Goal: Find specific page/section: Find specific page/section

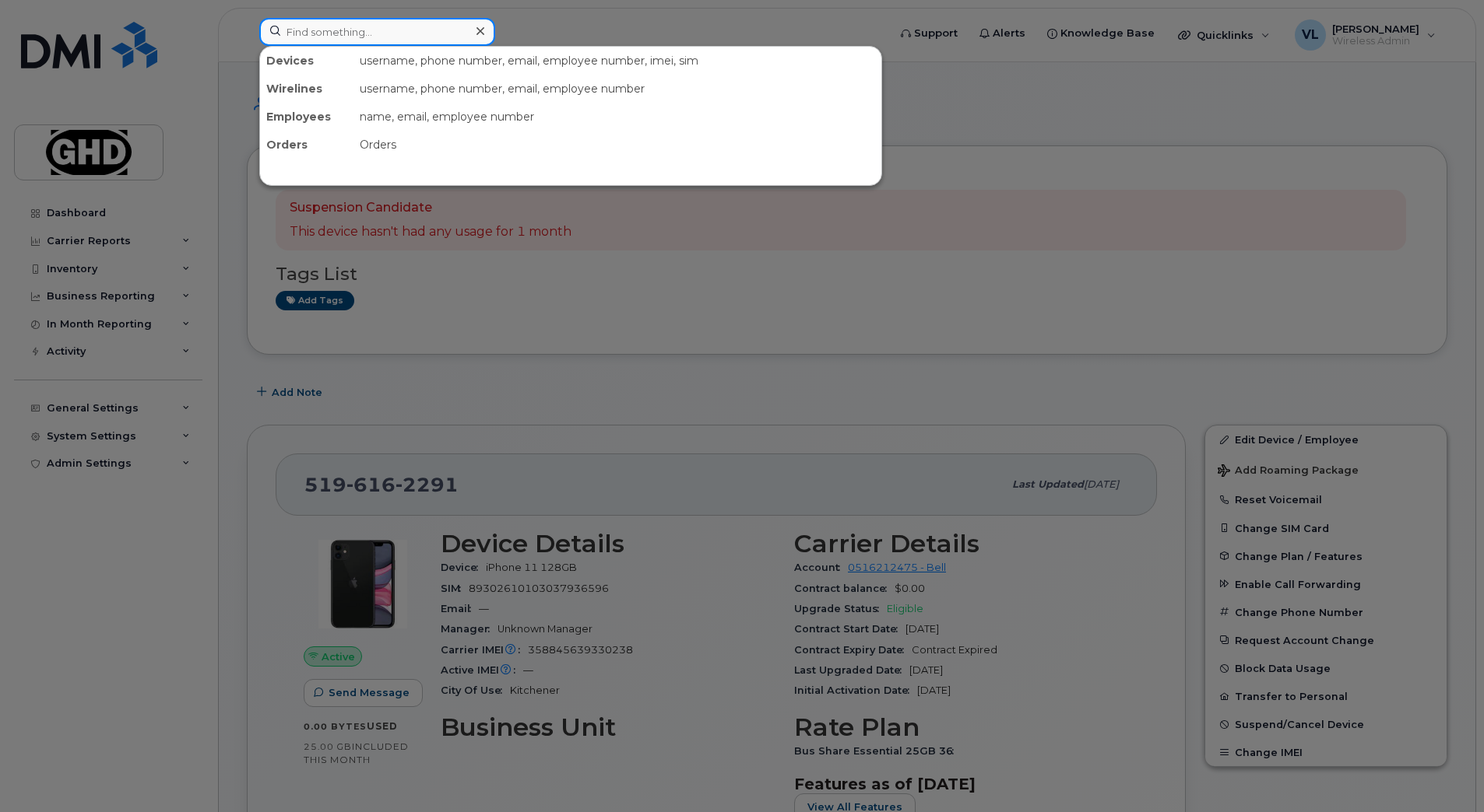
click at [423, 30] on input at bounding box center [377, 31] width 236 height 28
paste input "6473765486"
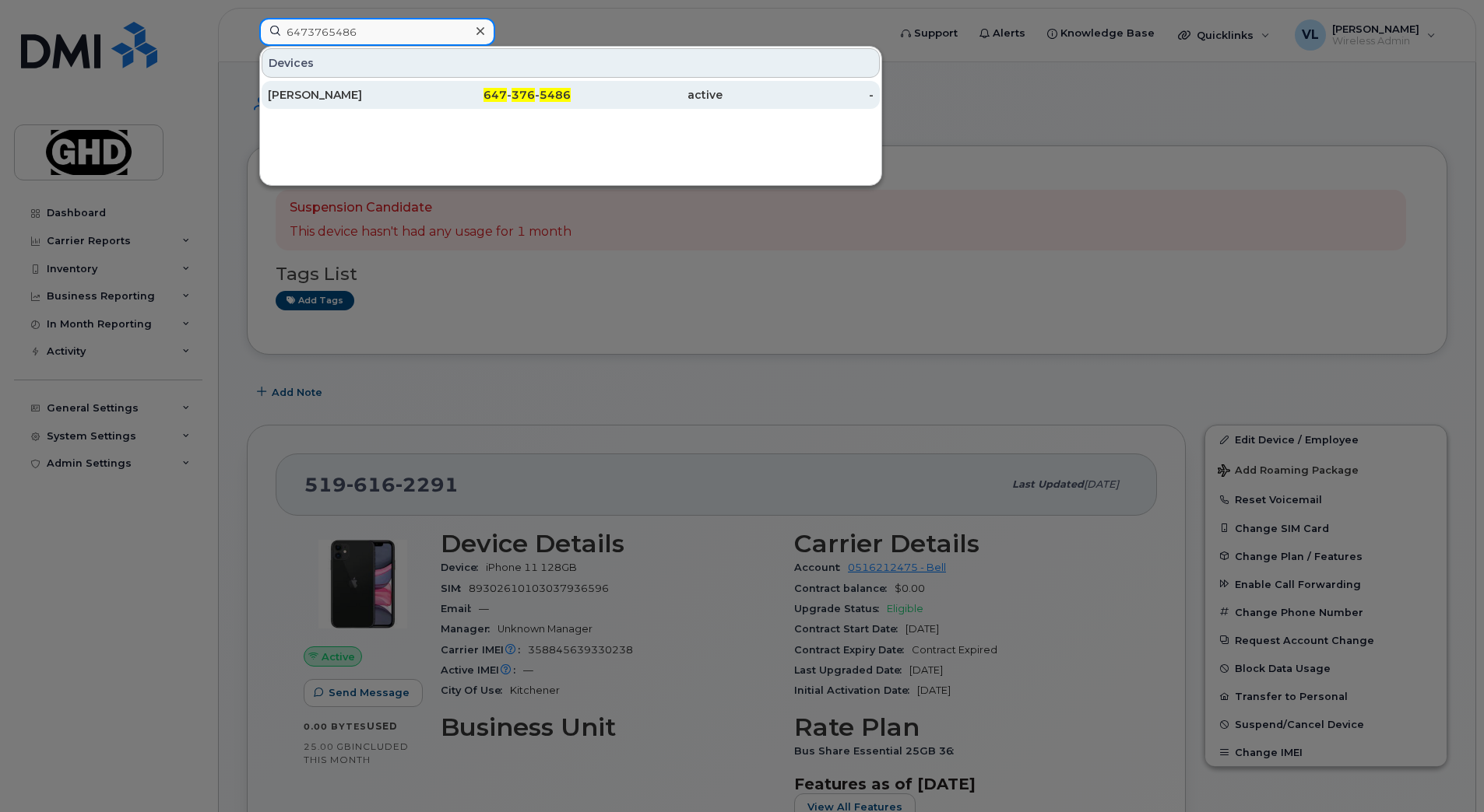
type input "6473765486"
click at [350, 86] on div "[PERSON_NAME]" at bounding box center [344, 95] width 152 height 28
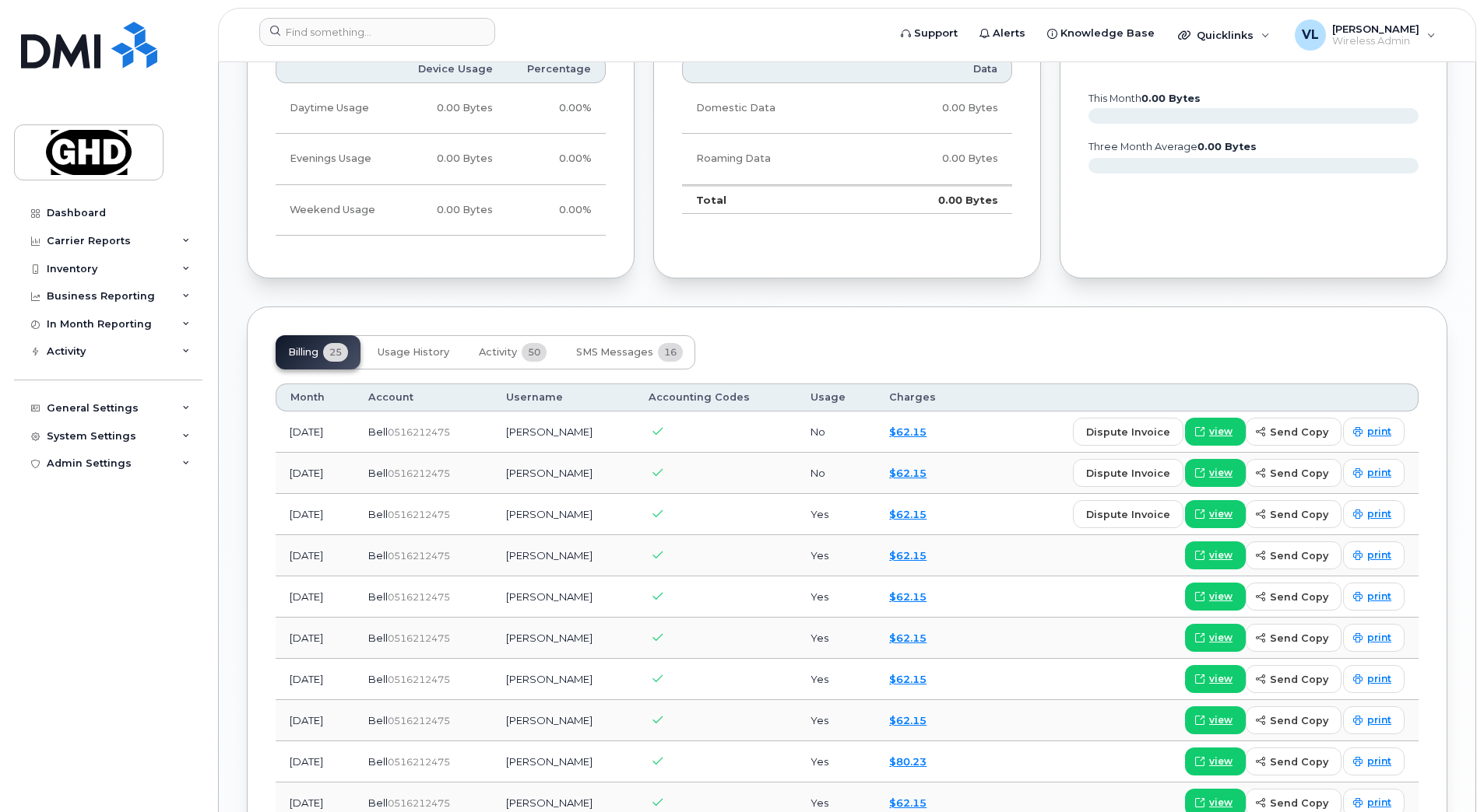
scroll to position [1031, 0]
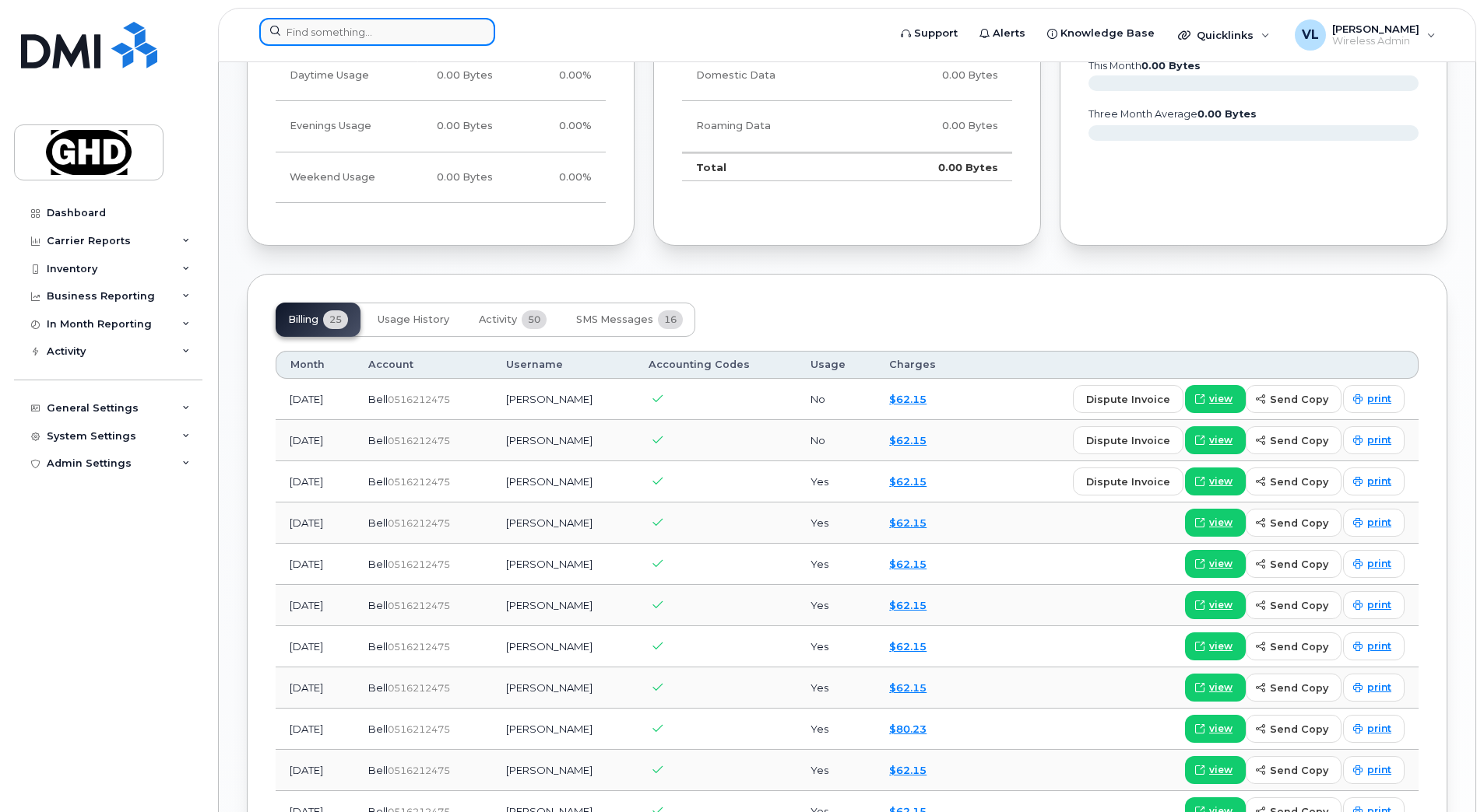
click at [327, 32] on input at bounding box center [377, 31] width 236 height 28
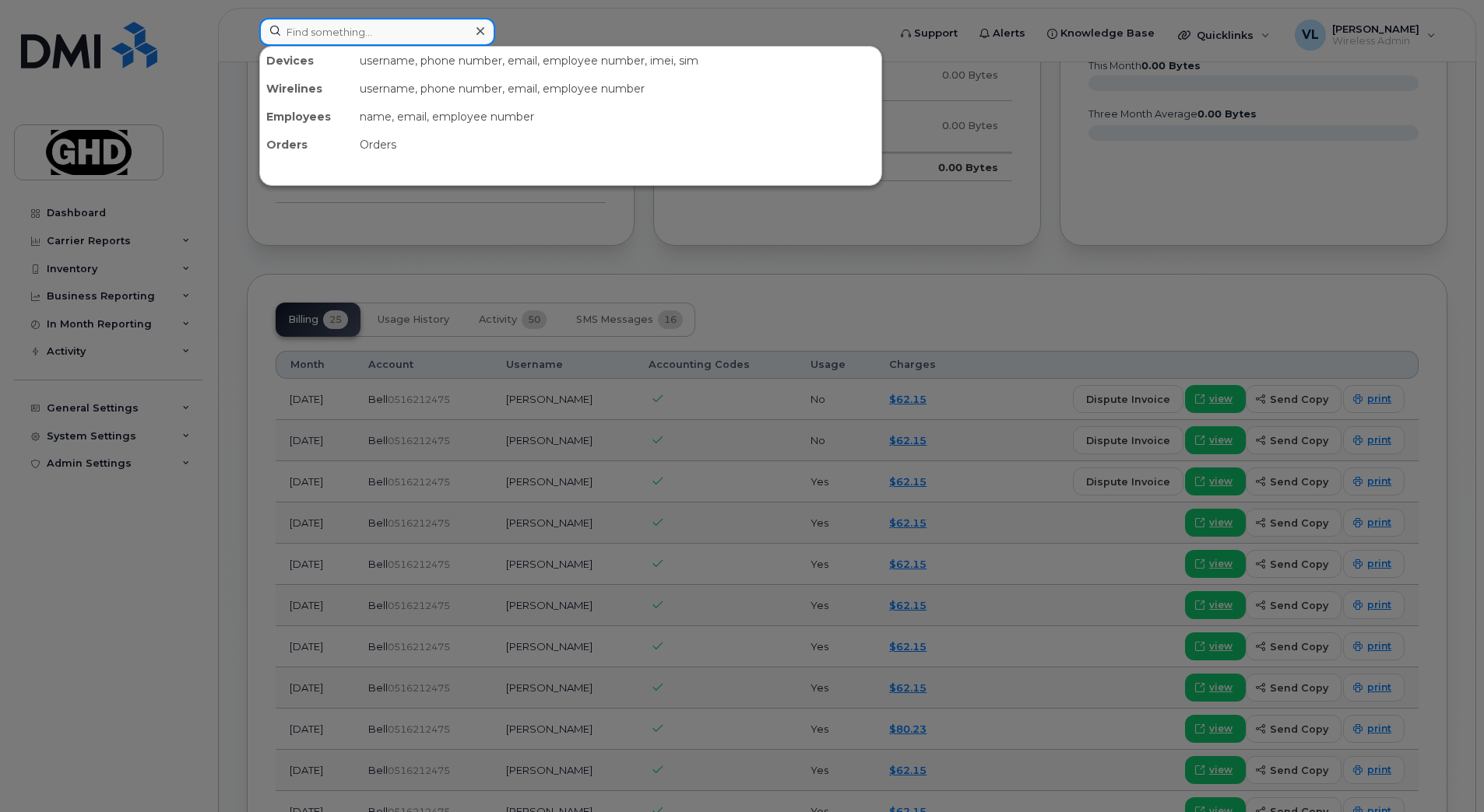
paste input "6475291740"
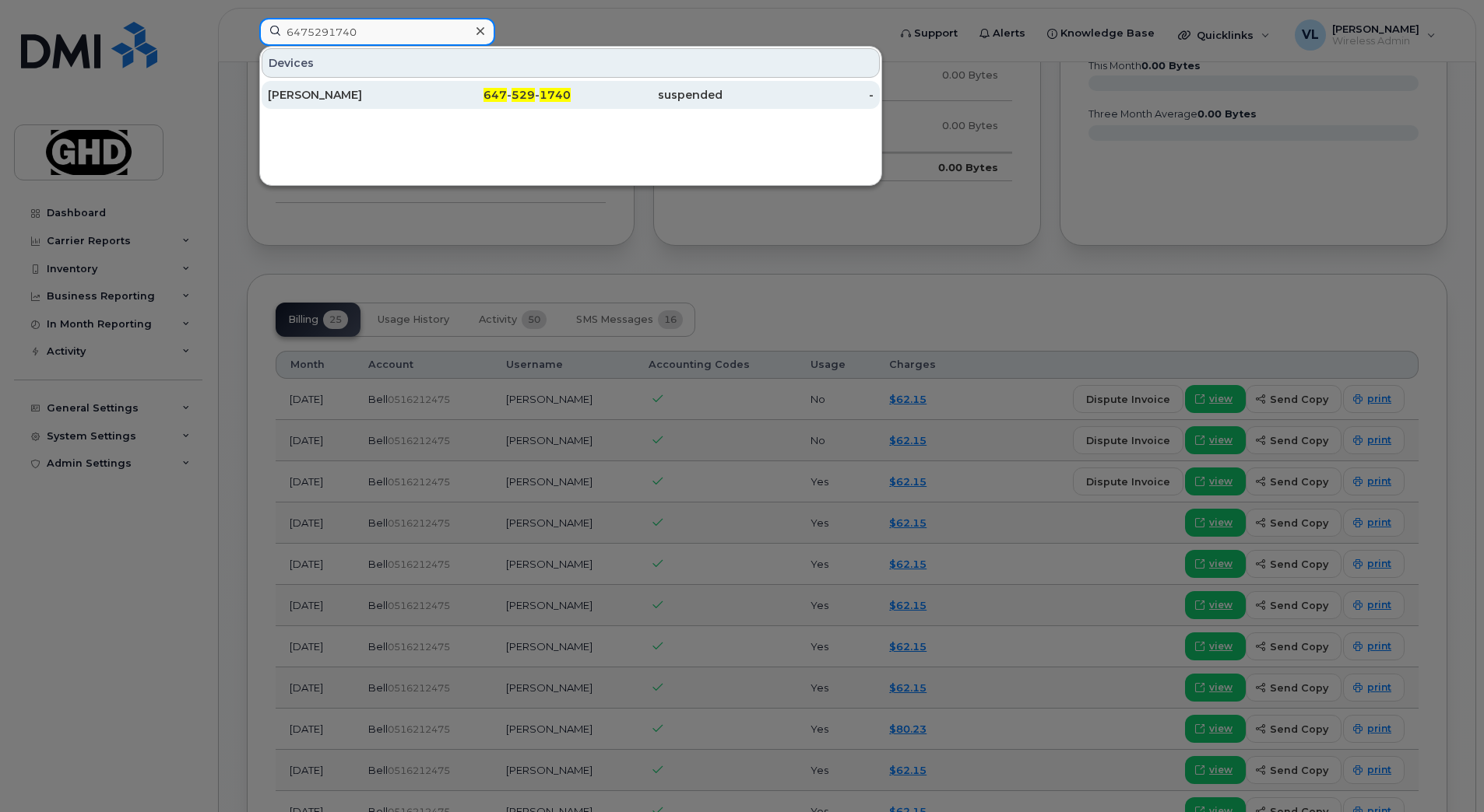
type input "6475291740"
click at [319, 87] on div "Lutfur Selim" at bounding box center [344, 95] width 152 height 28
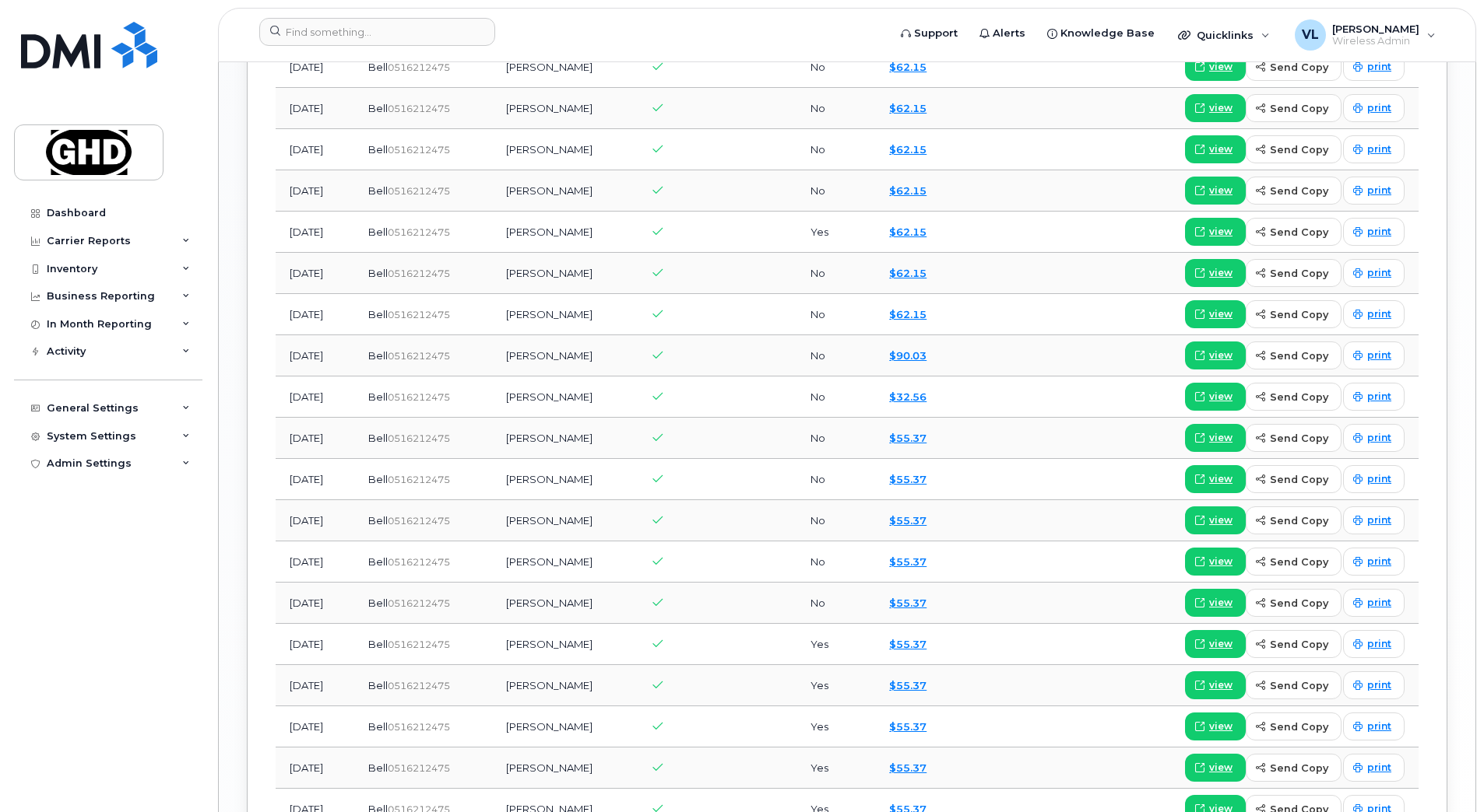
scroll to position [1538, 0]
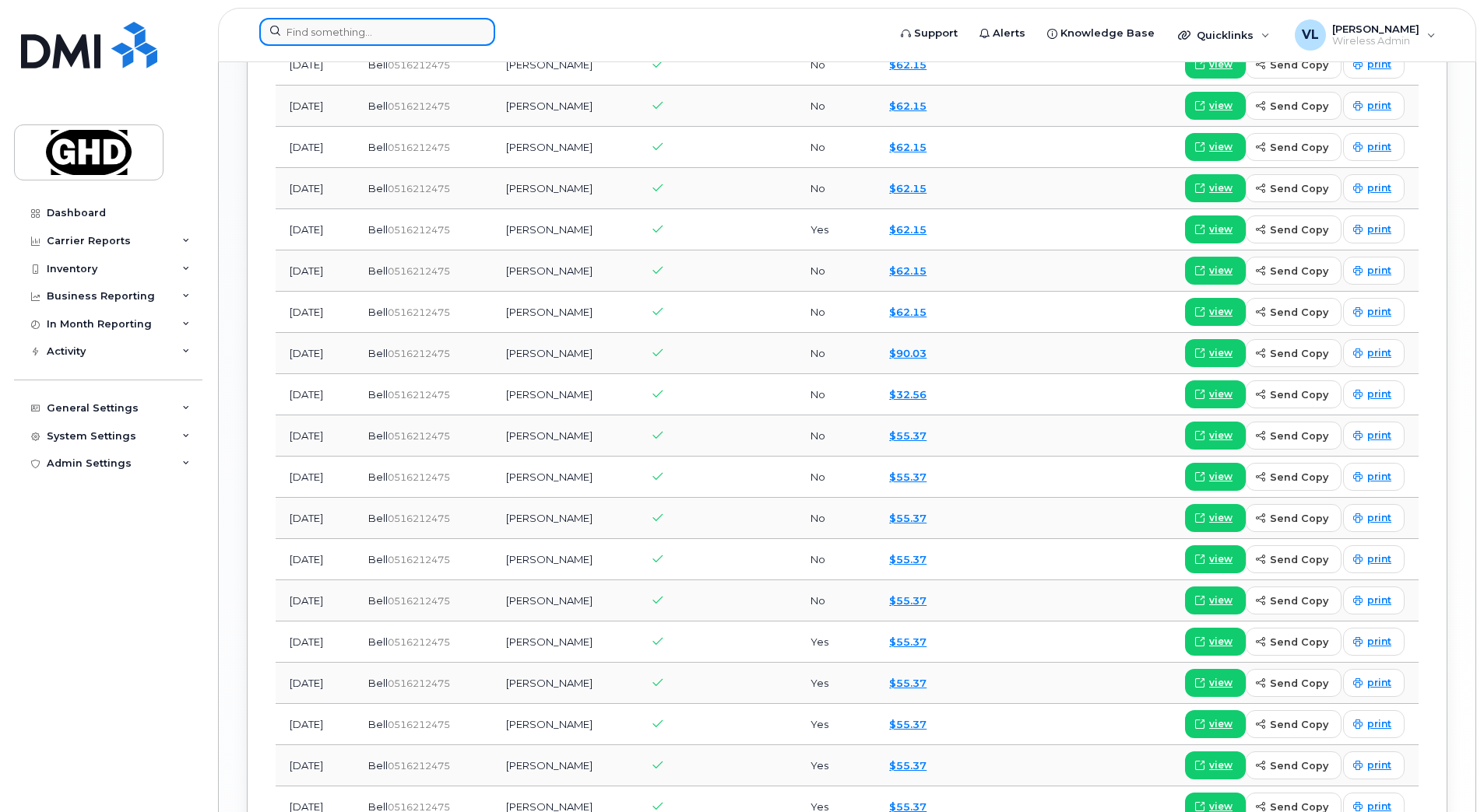
click at [442, 35] on input at bounding box center [377, 31] width 236 height 28
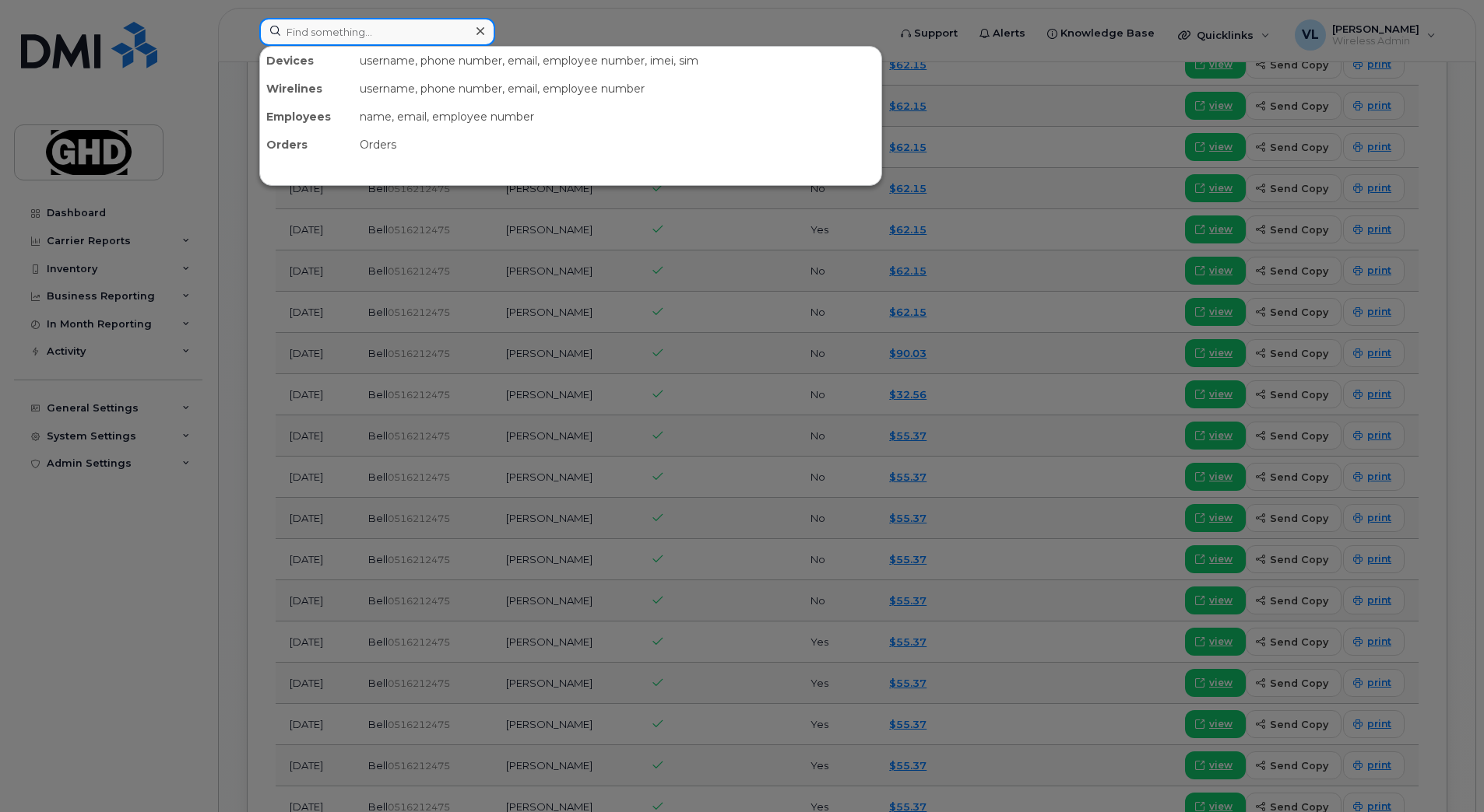
paste input "6475536893"
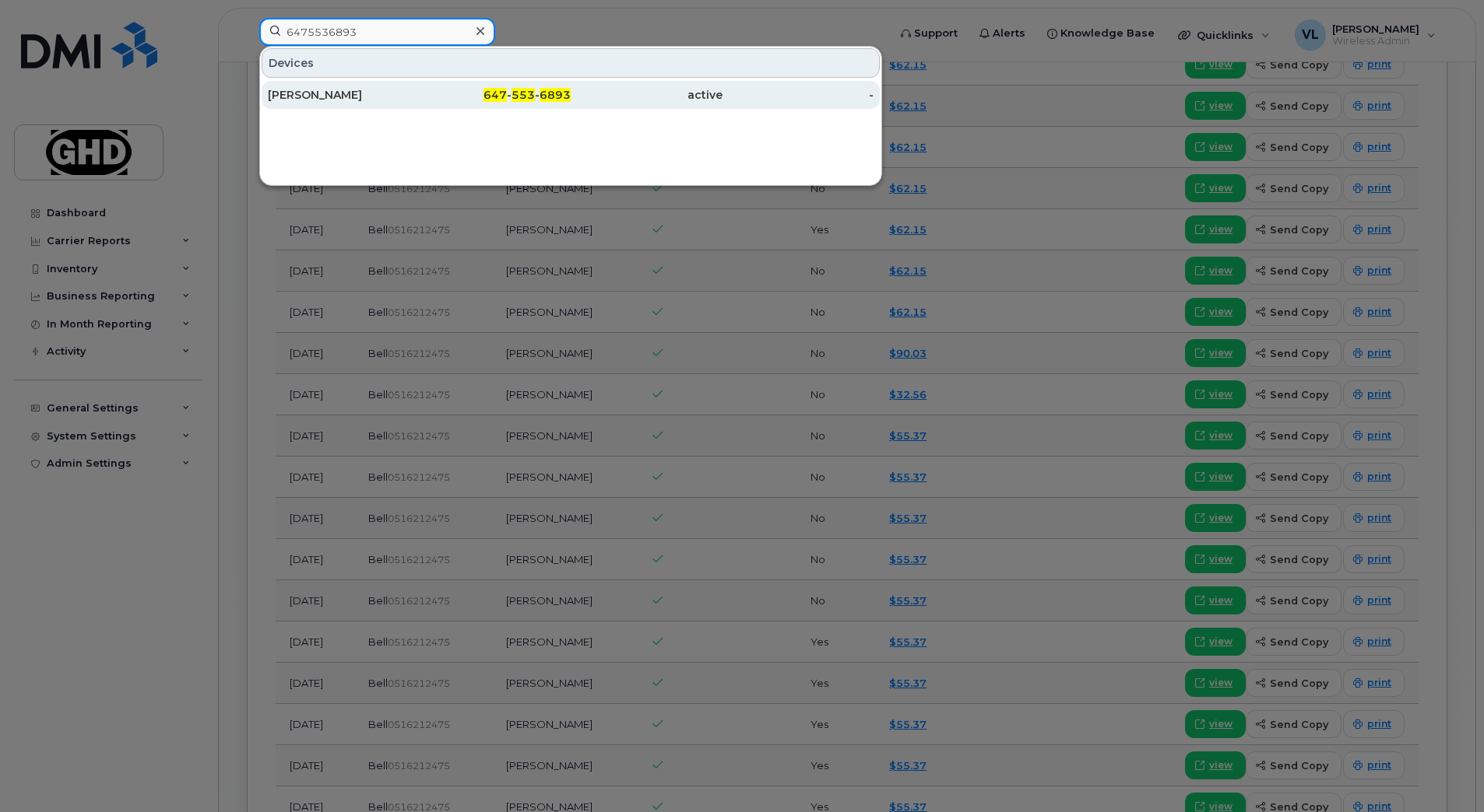
type input "6475536893"
click at [425, 100] on div "647 - 553 - 6893" at bounding box center [495, 95] width 152 height 16
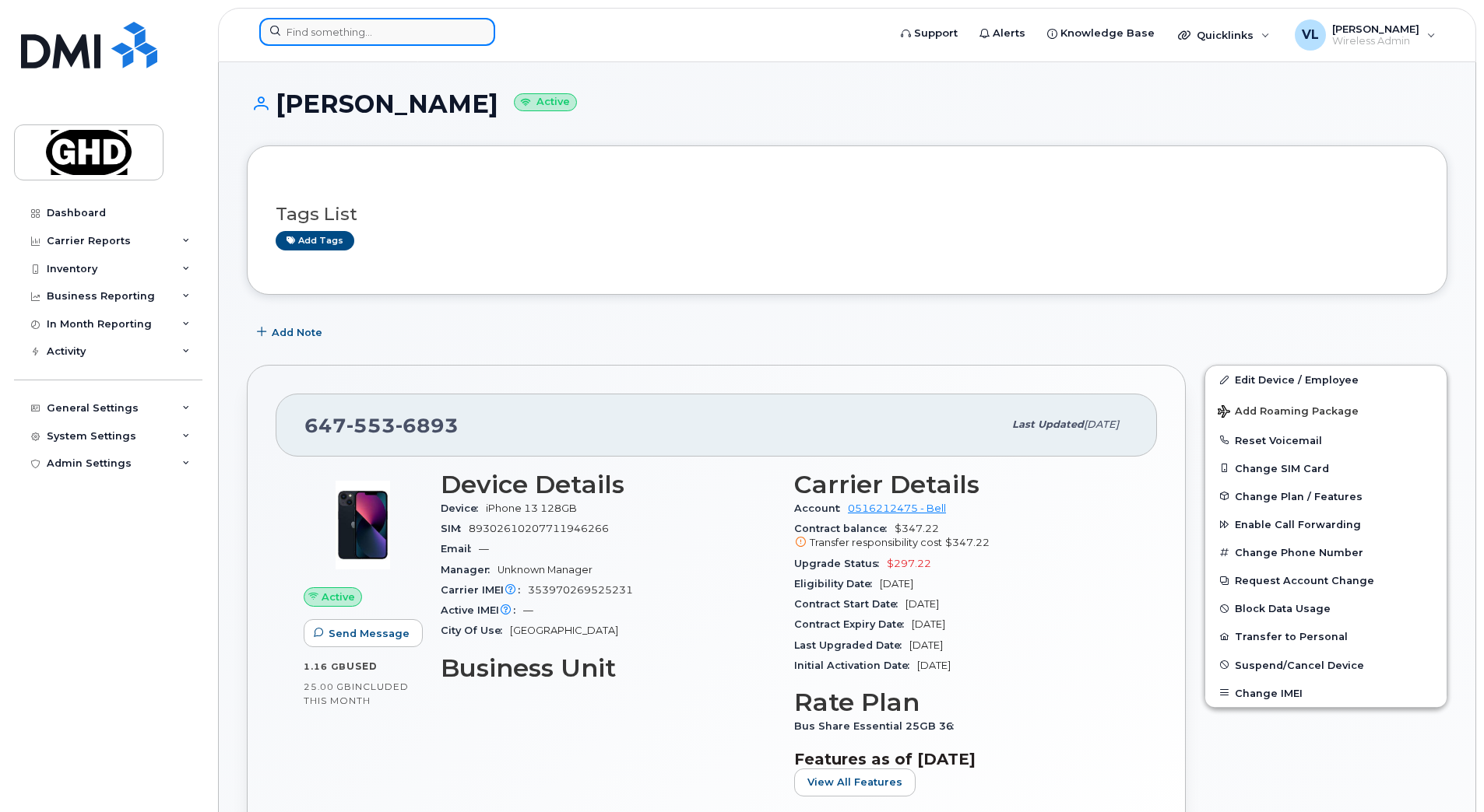
click at [358, 28] on input at bounding box center [377, 31] width 236 height 28
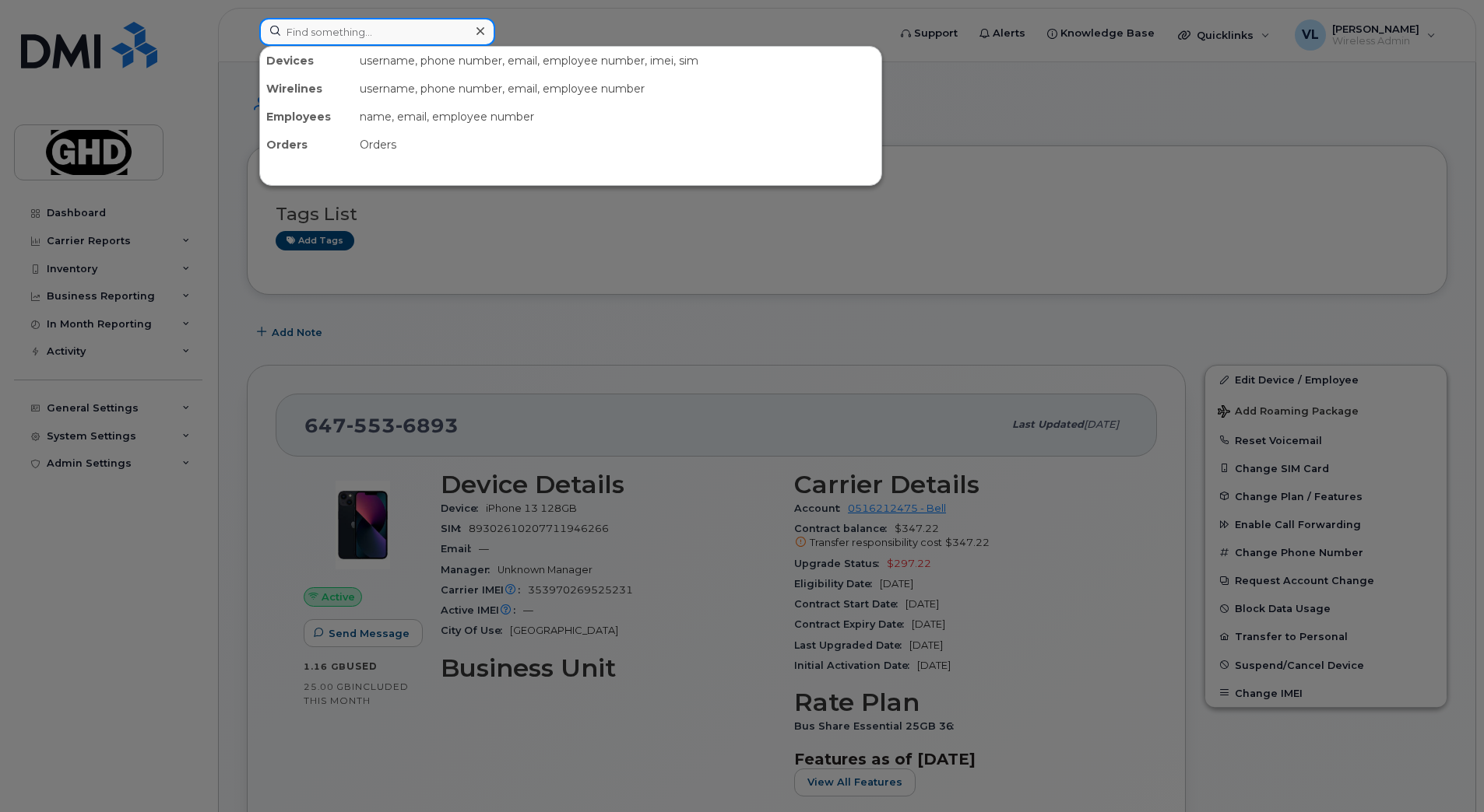
paste input "6476192629"
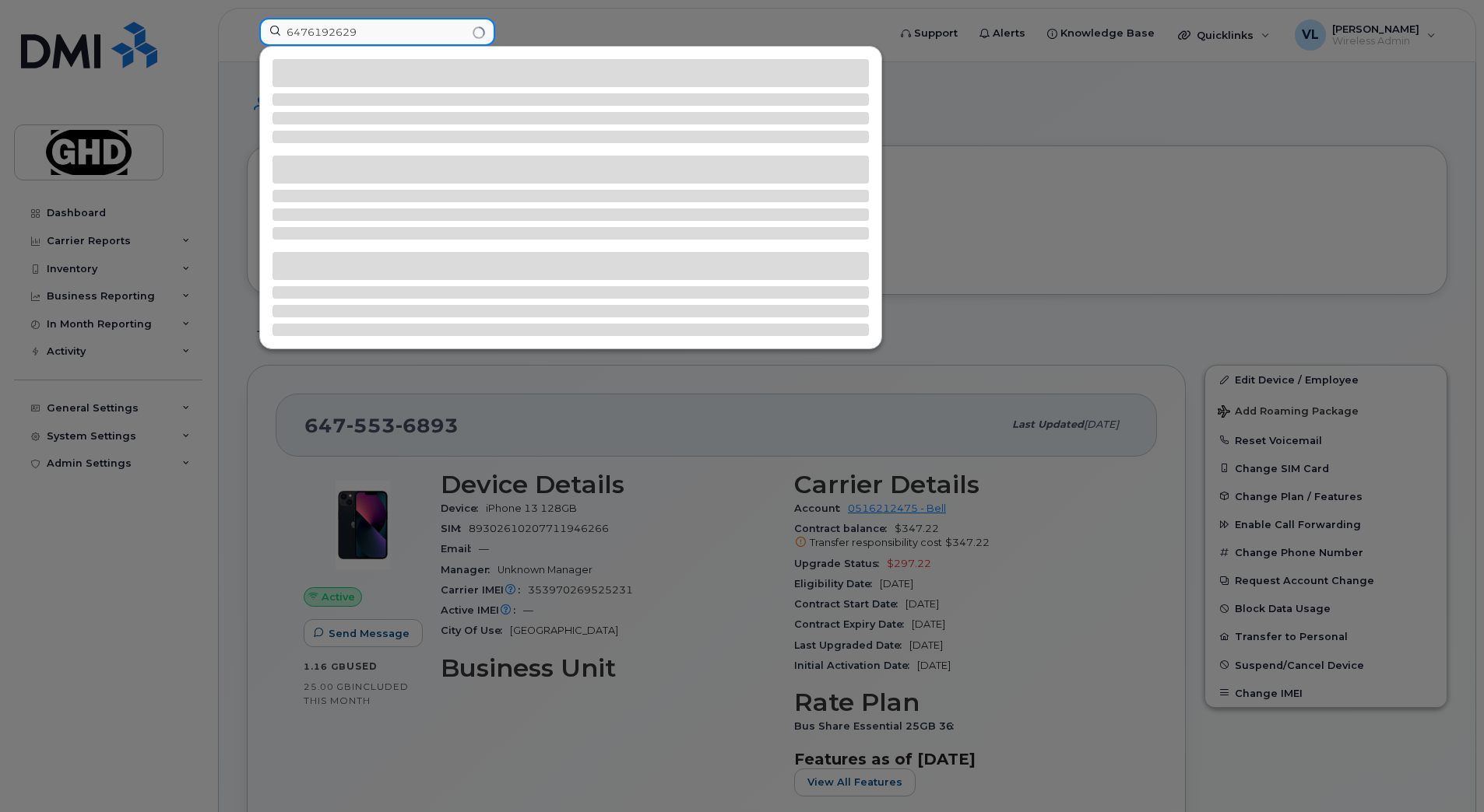
type input "6476192629"
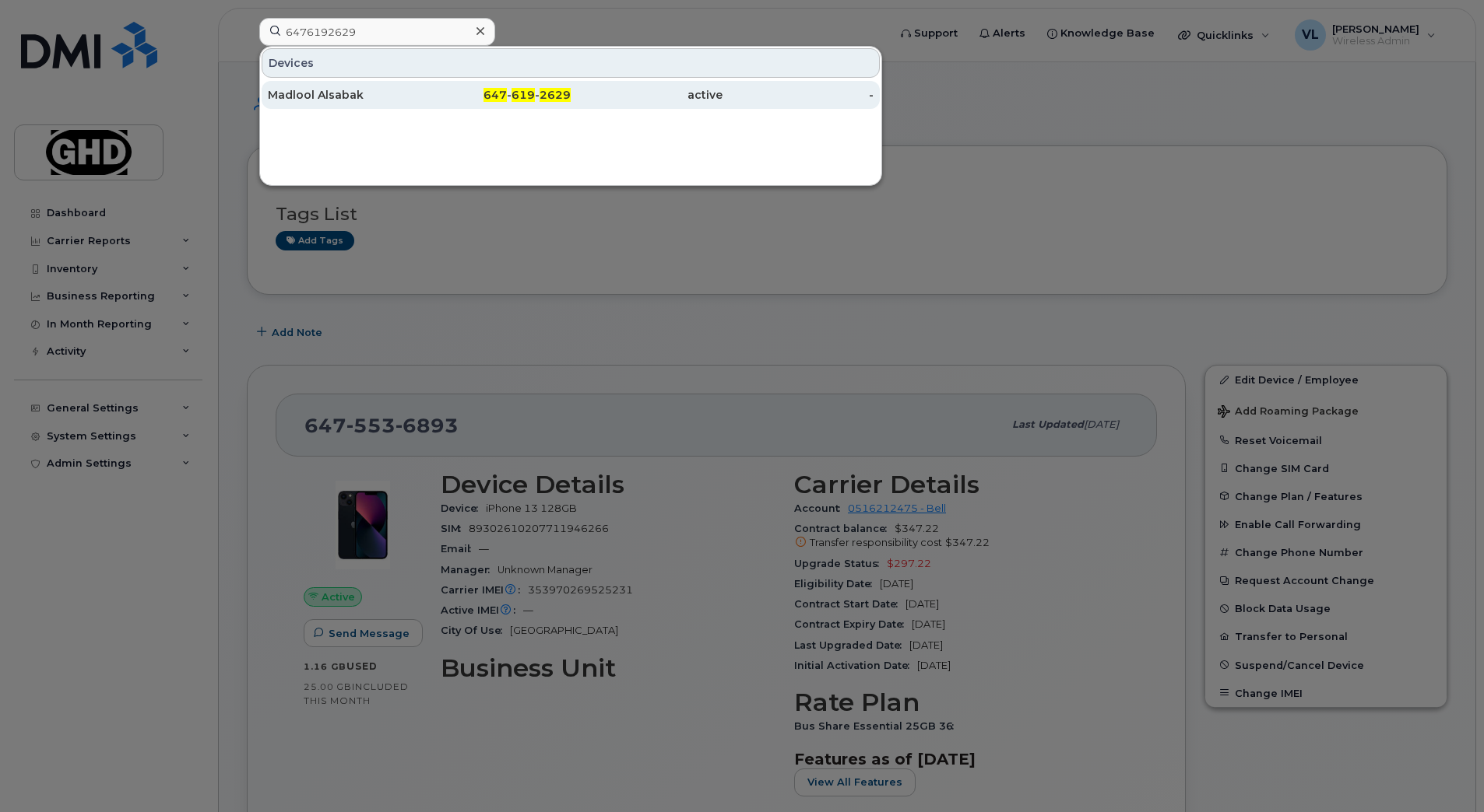
click at [325, 94] on div "Madlool Alsabak" at bounding box center [344, 95] width 152 height 16
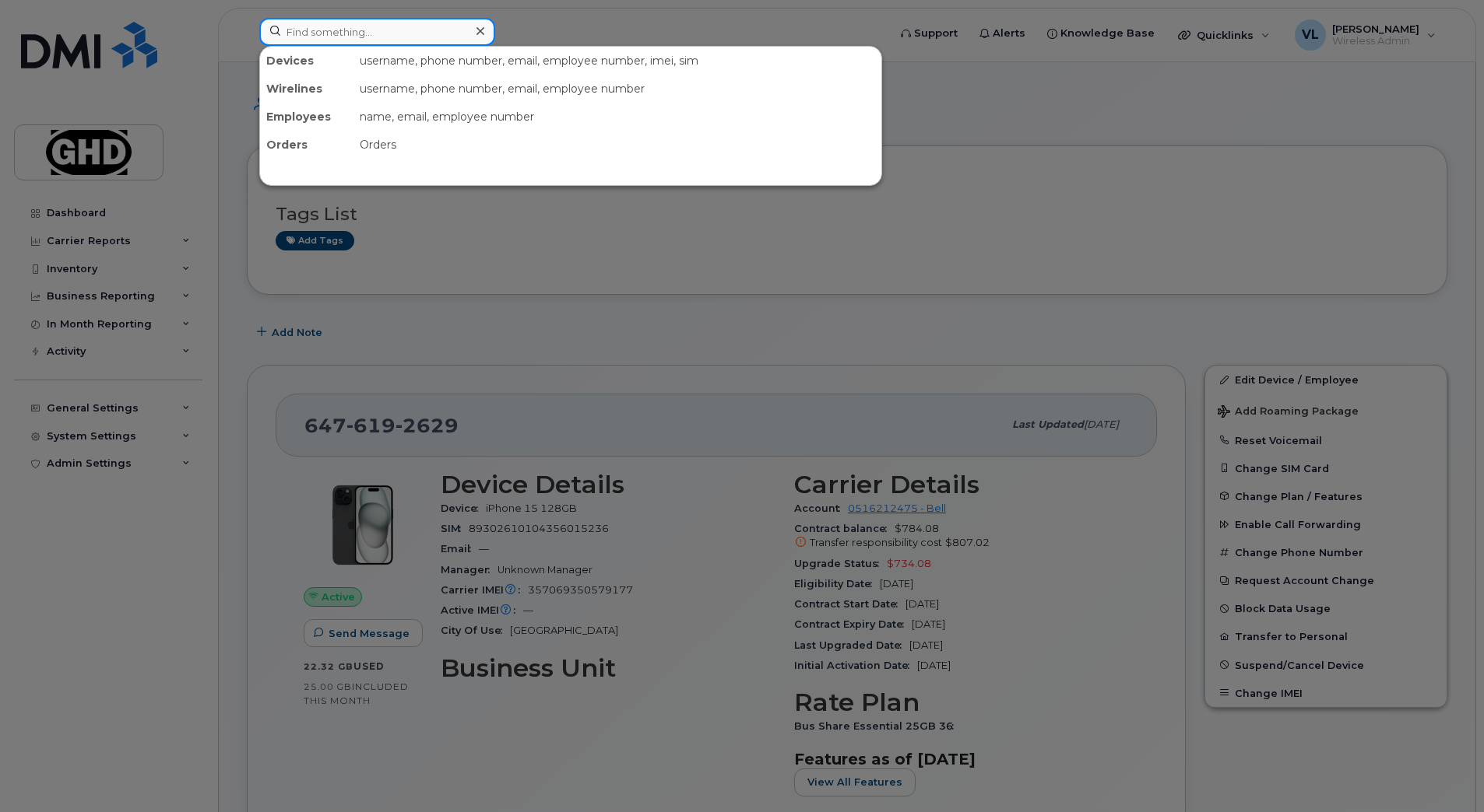
click at [333, 34] on input at bounding box center [377, 31] width 236 height 28
paste input "7057600527"
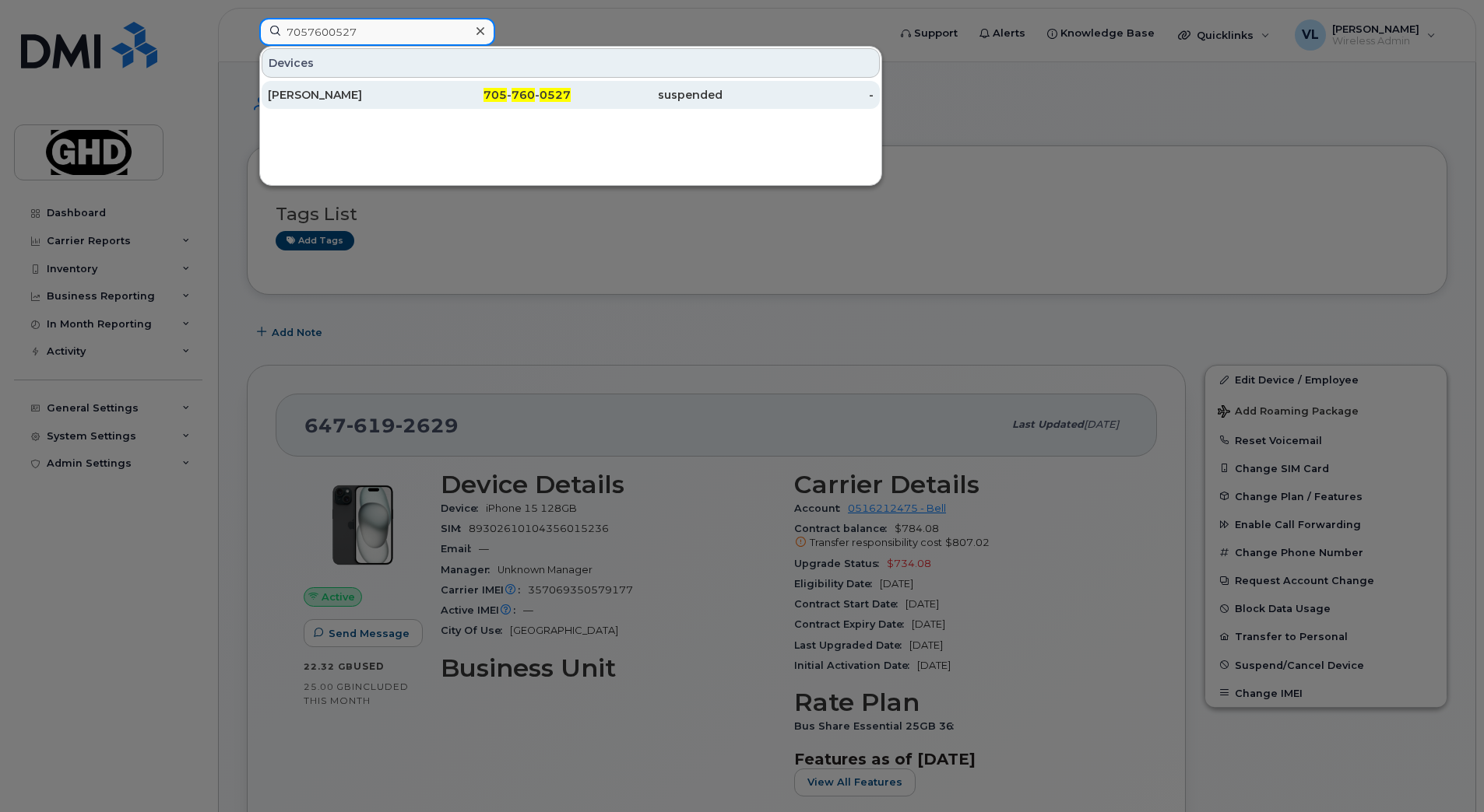
type input "7057600527"
click at [334, 89] on div "Jacquelyn Cummings" at bounding box center [344, 95] width 152 height 16
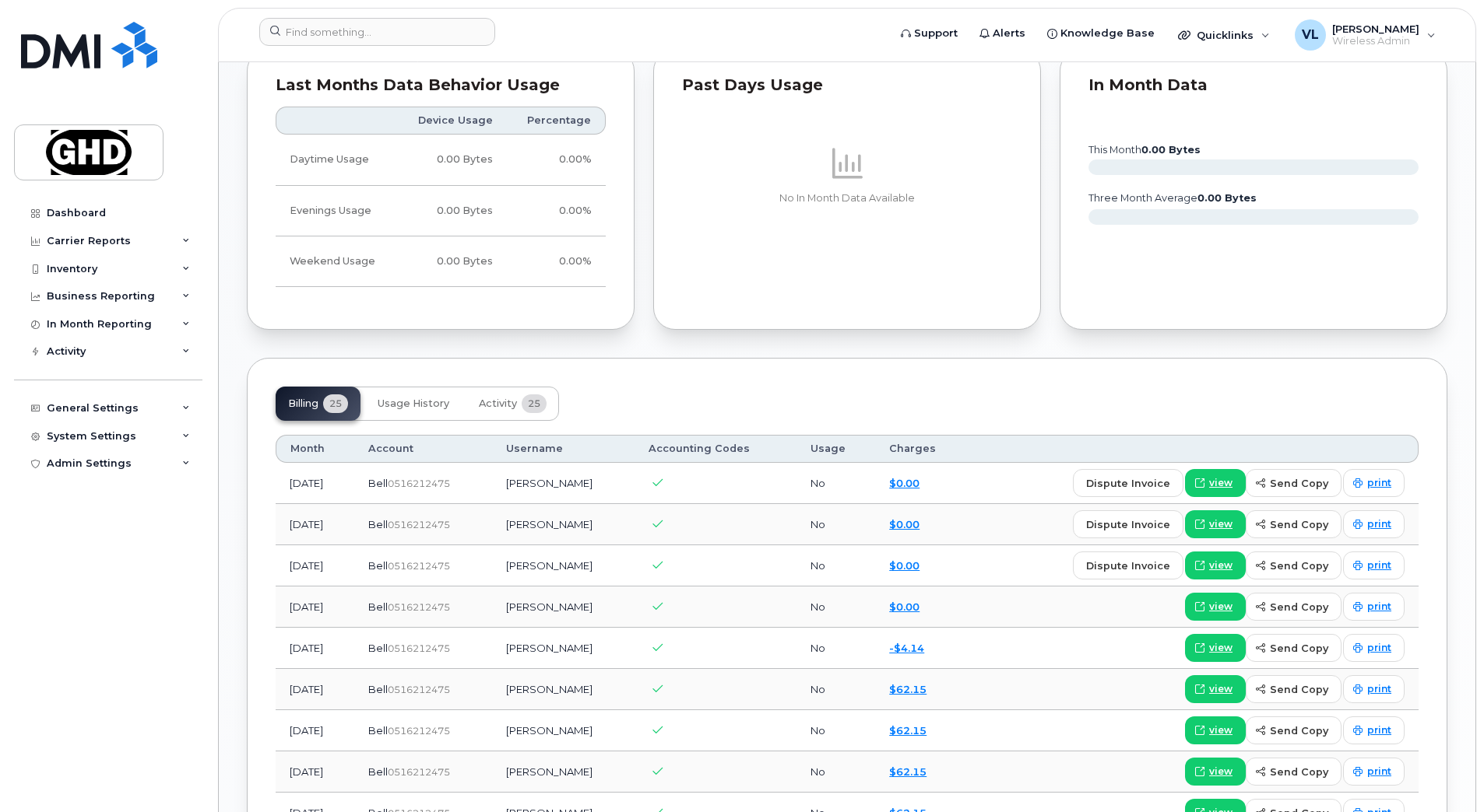
scroll to position [1031, 0]
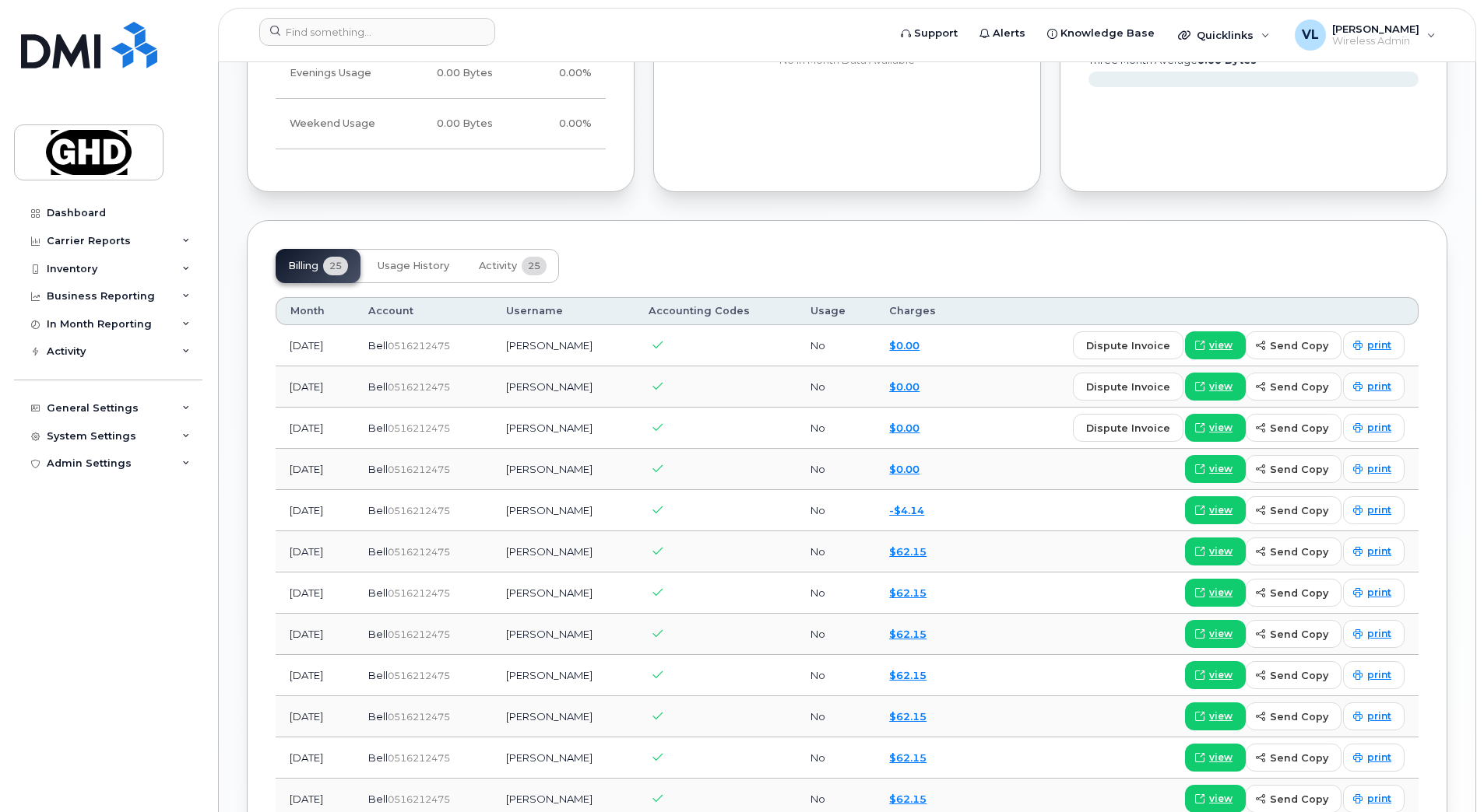
click at [370, 16] on header "Support Alerts Knowledge Base Quicklinks Suspend / Cancel Device Change SIM Car…" at bounding box center [847, 34] width 1258 height 54
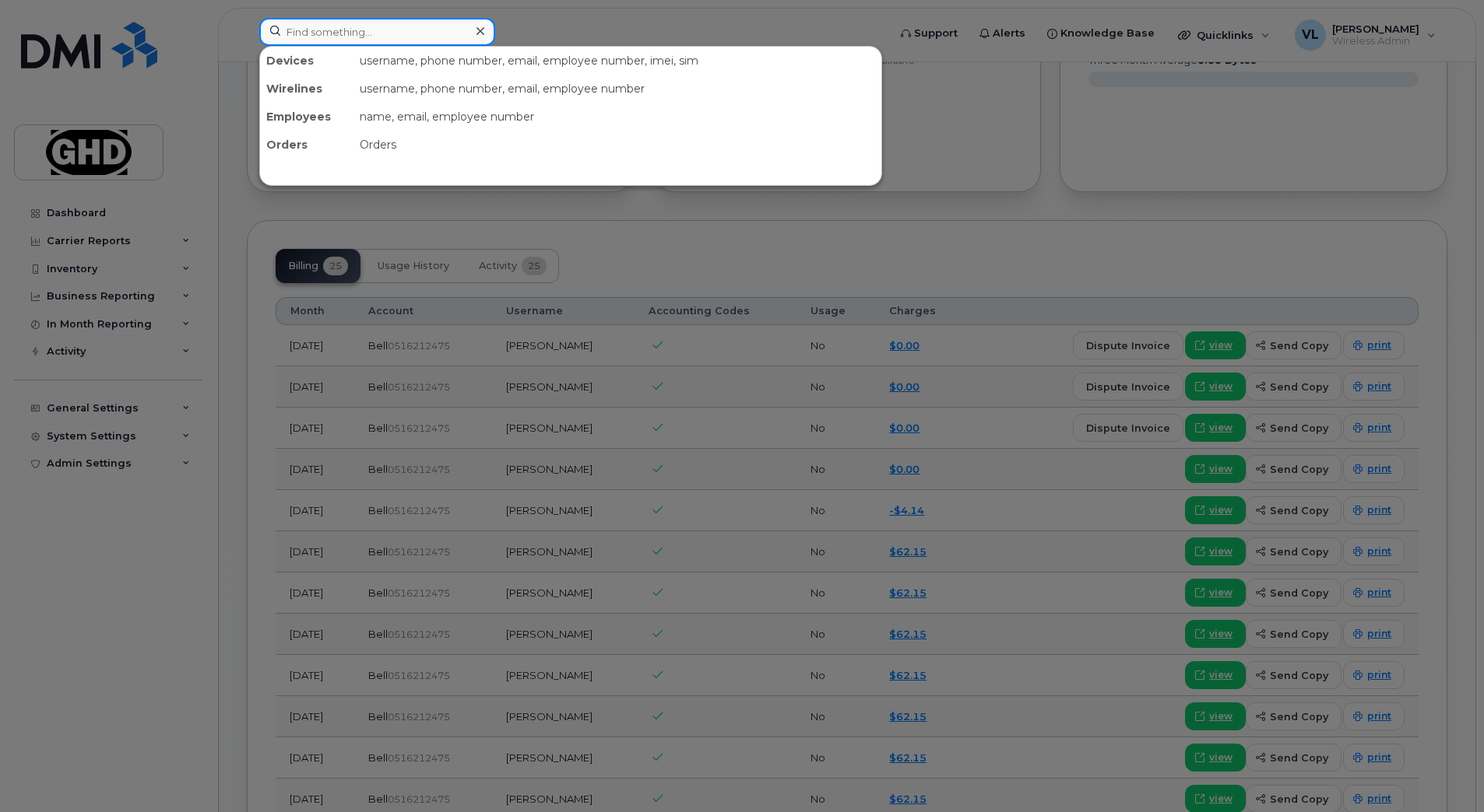
click at [383, 32] on input at bounding box center [377, 31] width 236 height 28
paste input "7057601612"
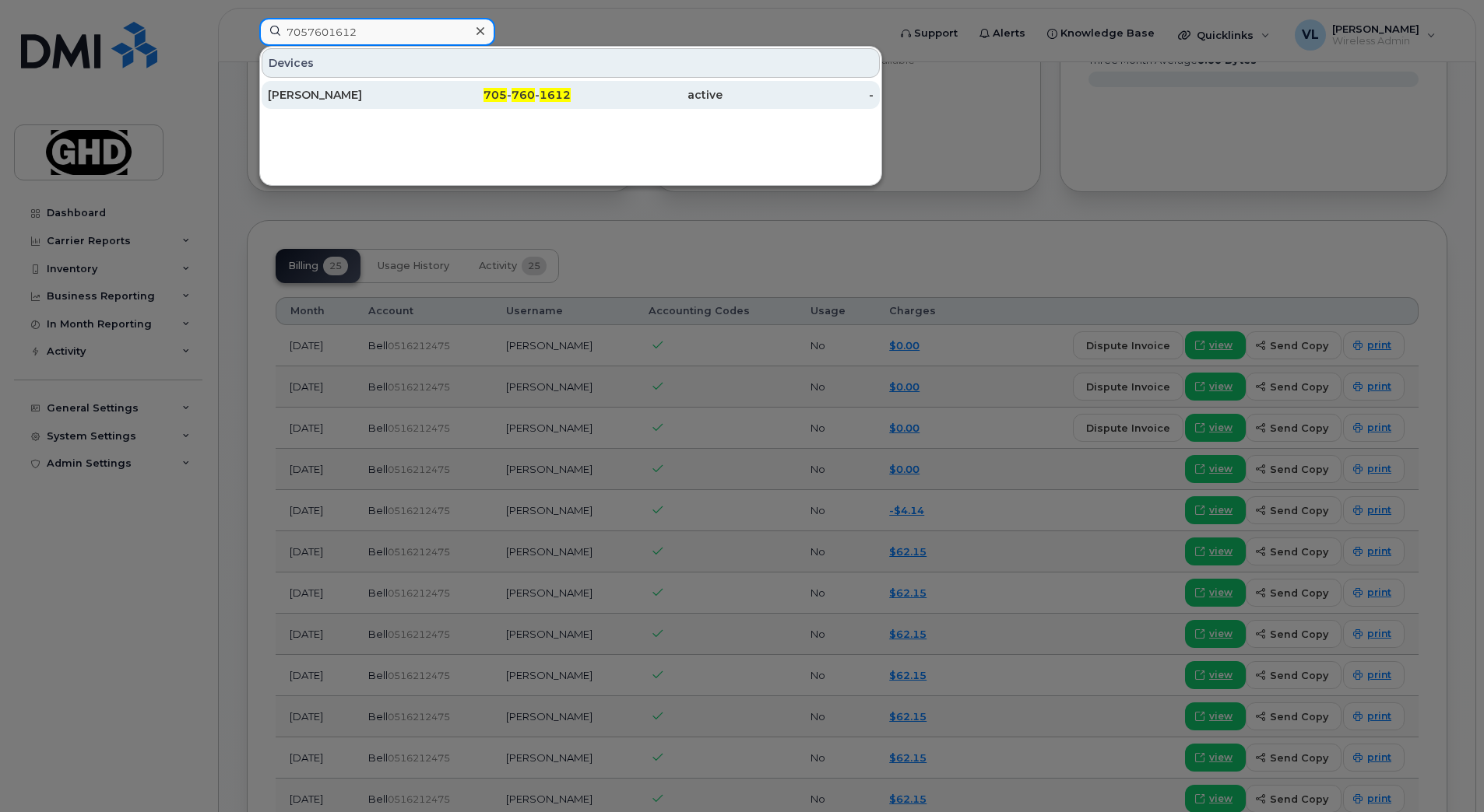
type input "7057601612"
click at [384, 83] on div "[PERSON_NAME]" at bounding box center [344, 95] width 152 height 28
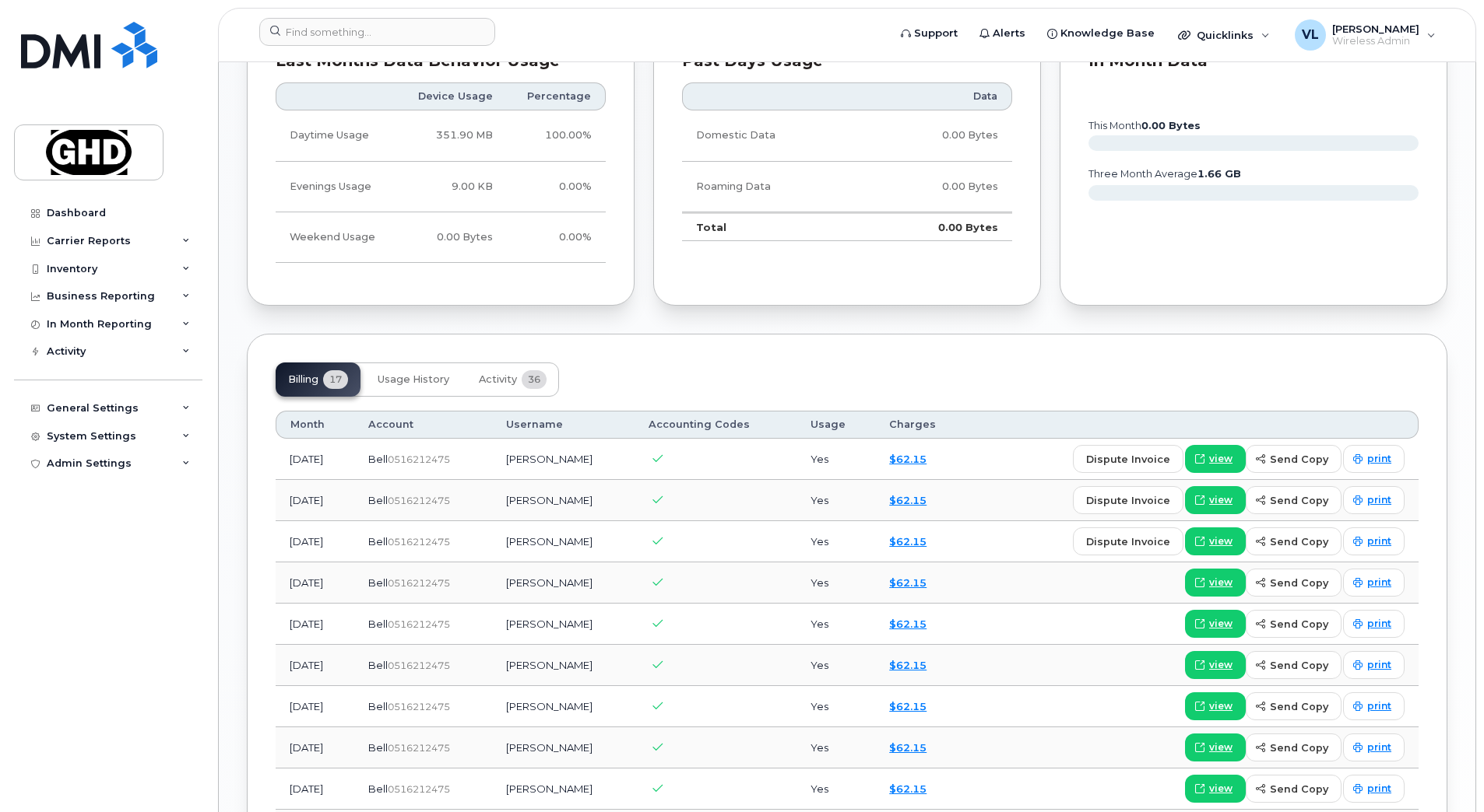
scroll to position [895, 0]
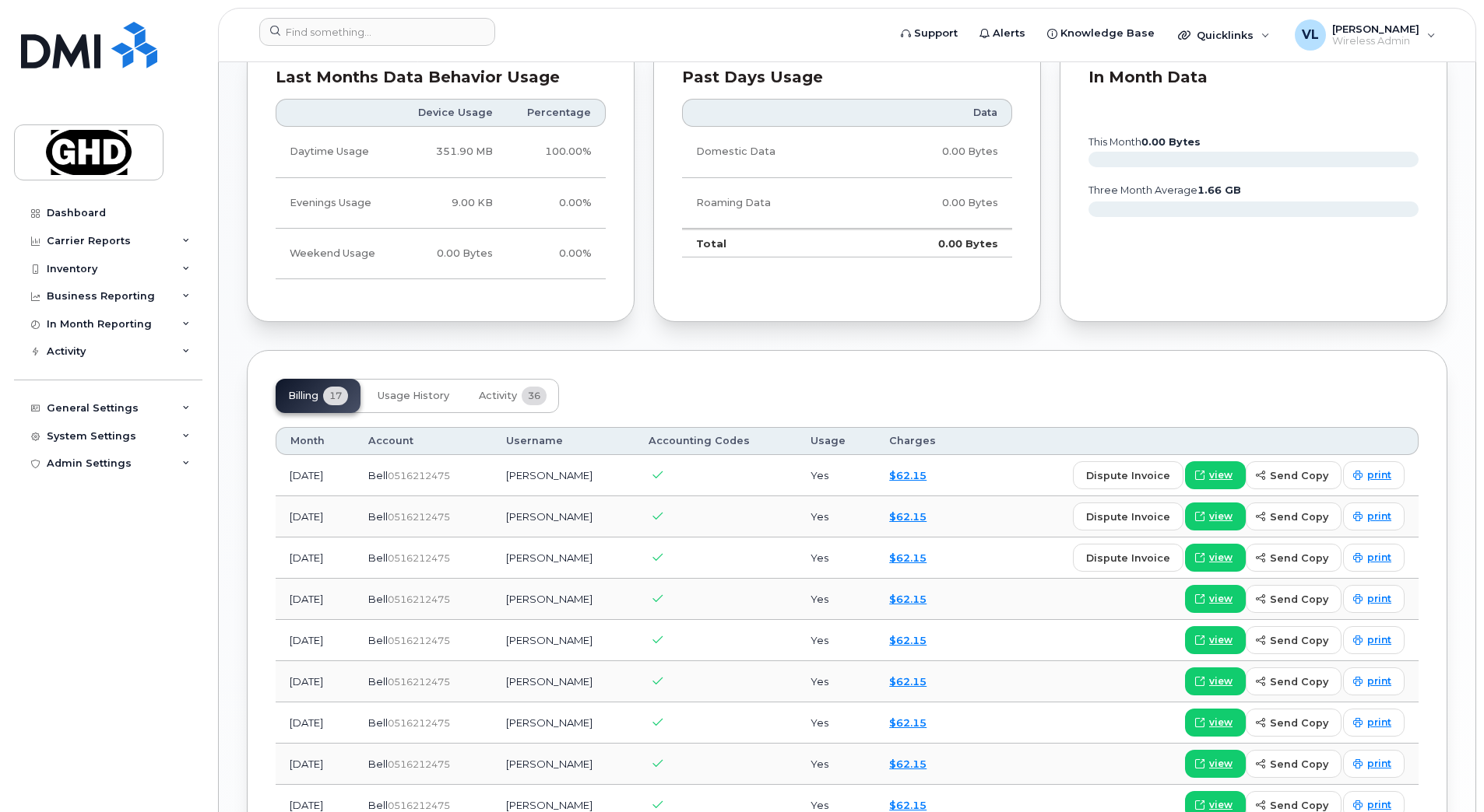
click at [917, 380] on div "Billing 17 Usage History Activity 36" at bounding box center [847, 396] width 1142 height 34
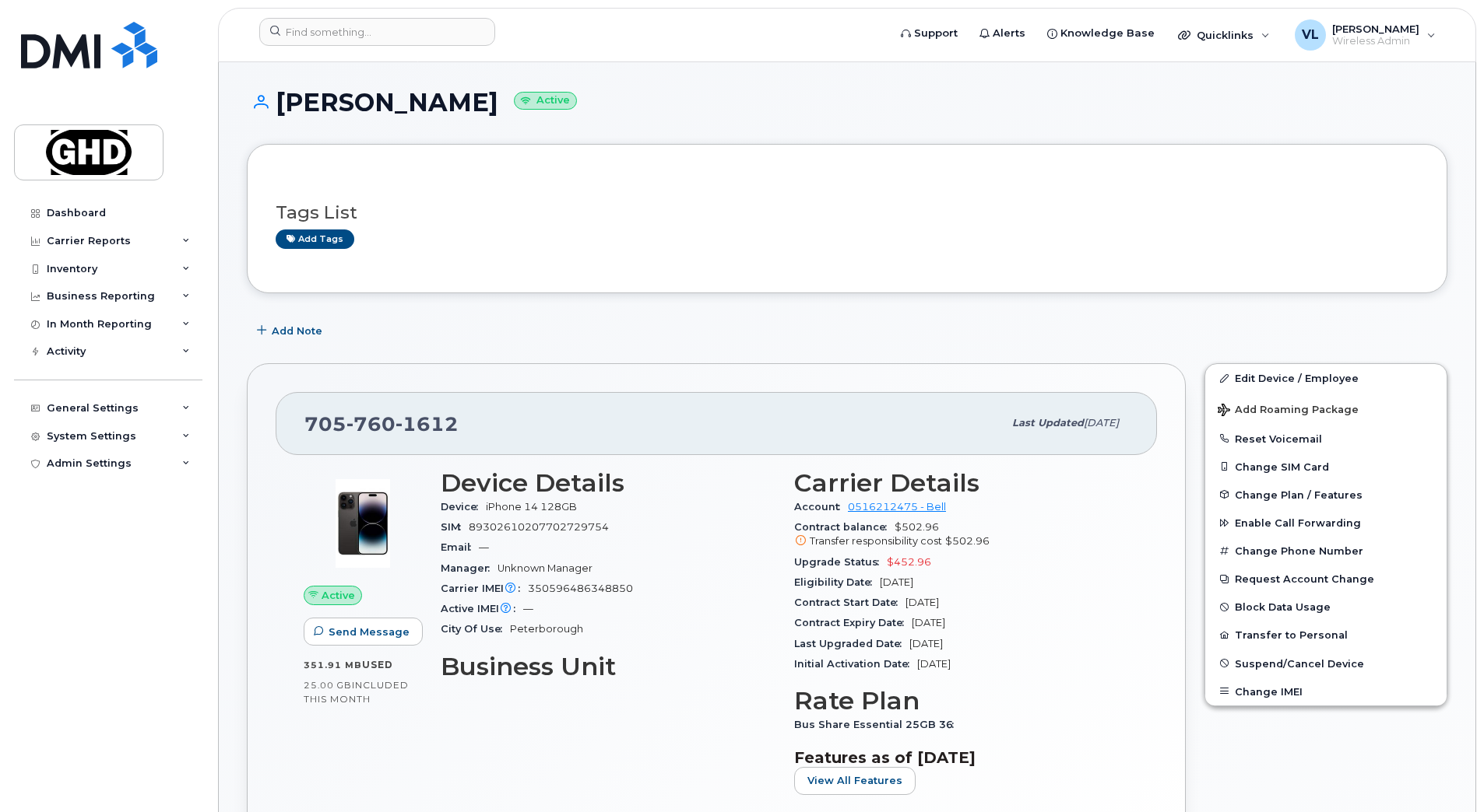
scroll to position [0, 0]
drag, startPoint x: 18, startPoint y: 611, endPoint x: 339, endPoint y: 746, distance: 348.2
click at [18, 611] on div "Dashboard Carrier Reports Monthly Billing Data Daily Data Pooling Data Behavior…" at bounding box center [110, 493] width 193 height 590
click at [183, 730] on div "Dashboard Carrier Reports Monthly Billing Data Daily Data Pooling Data Behavior…" at bounding box center [110, 493] width 193 height 590
click at [1002, 133] on div "[PERSON_NAME] Active" at bounding box center [847, 118] width 1200 height 55
